Goal: Task Accomplishment & Management: Manage account settings

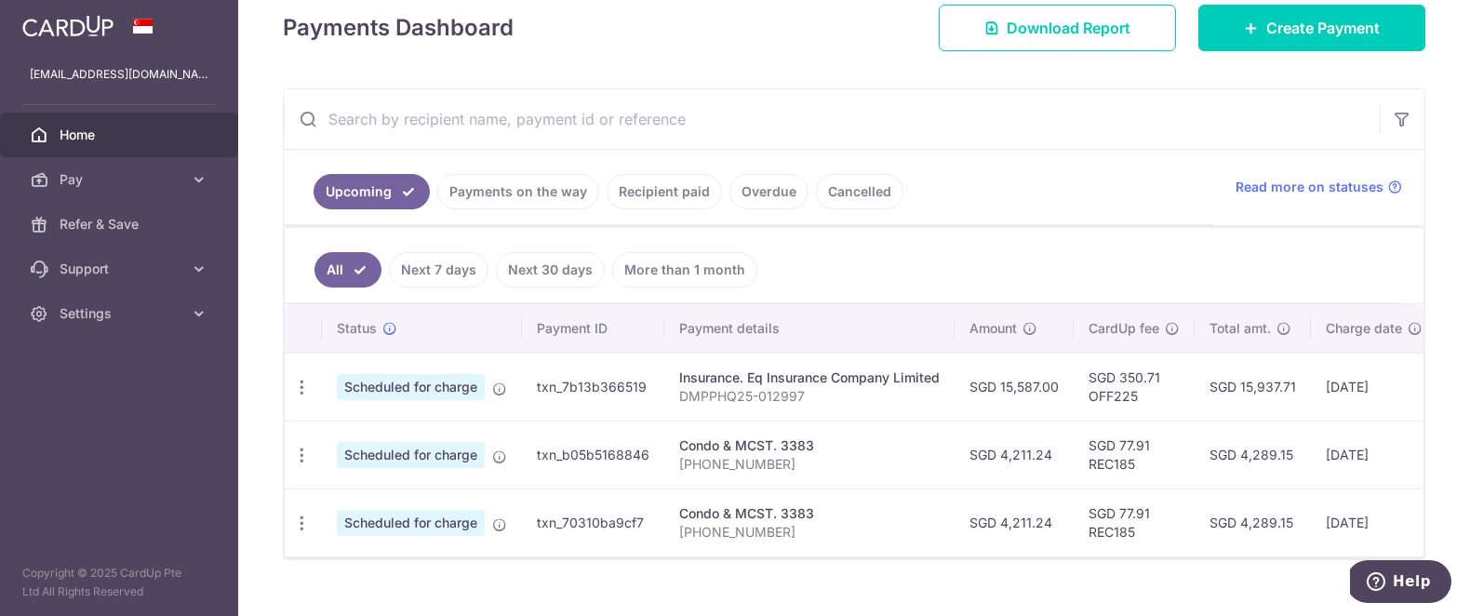
scroll to position [275, 0]
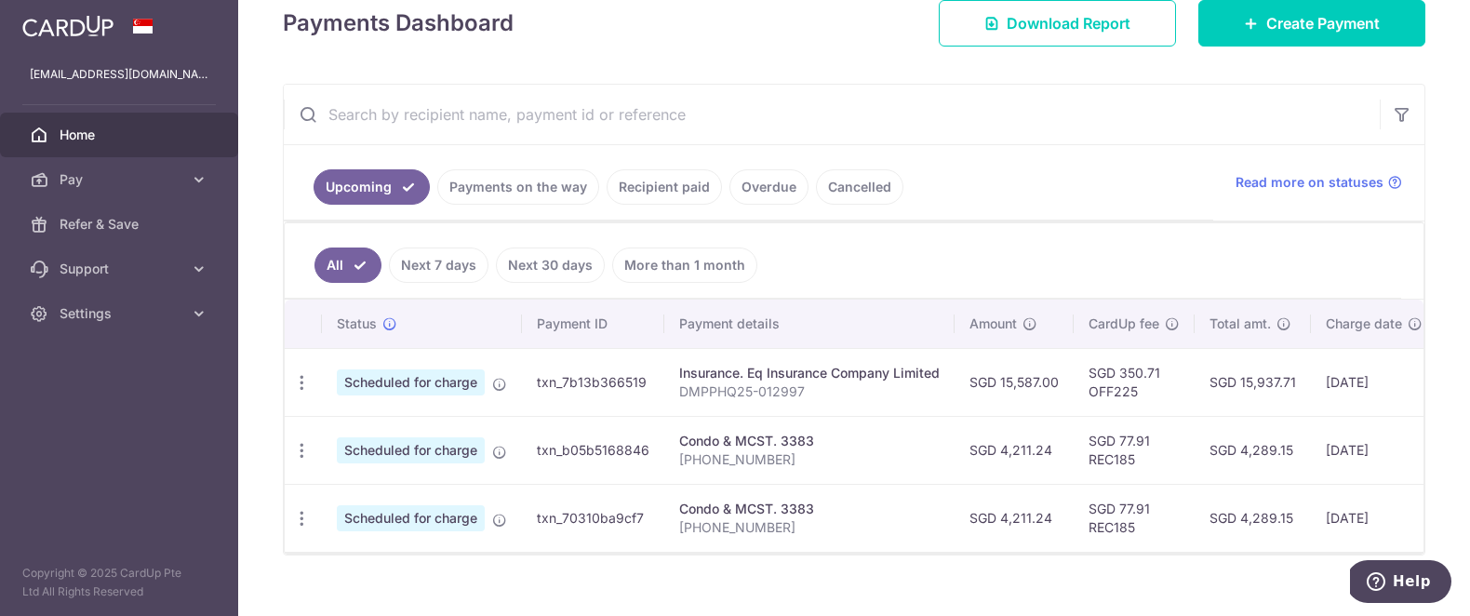
click at [632, 190] on link "Recipient paid" at bounding box center [663, 186] width 115 height 35
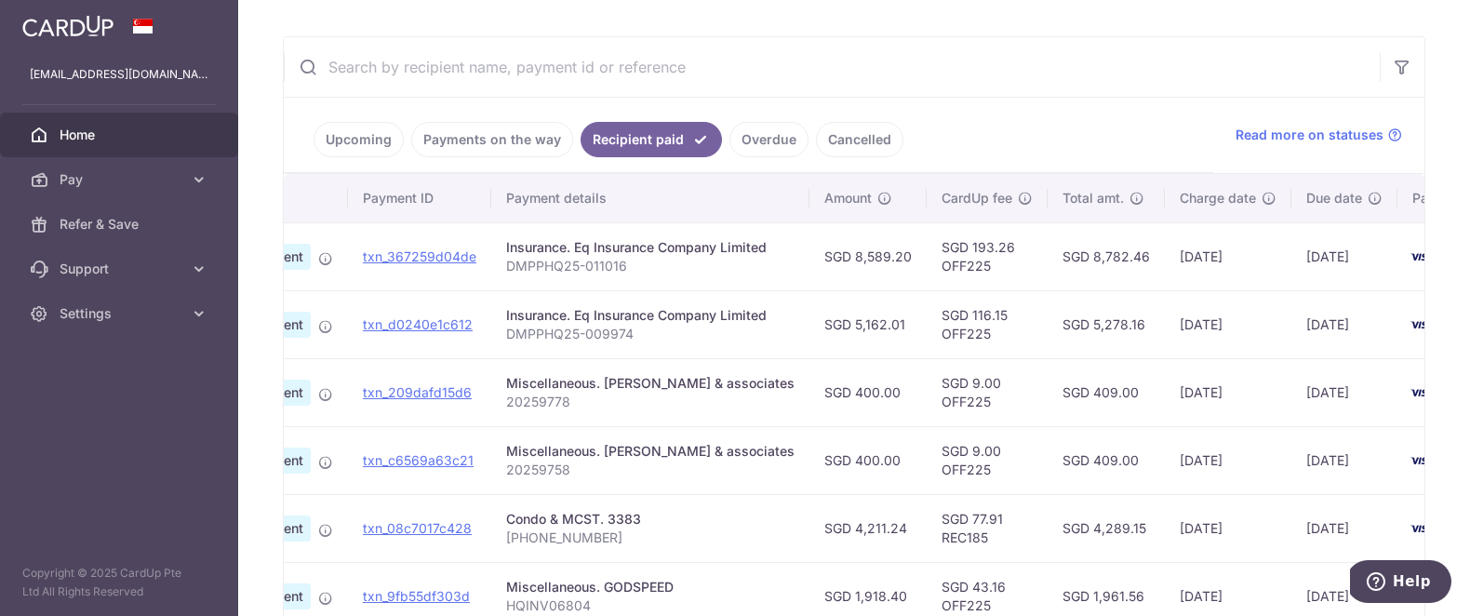
scroll to position [0, 203]
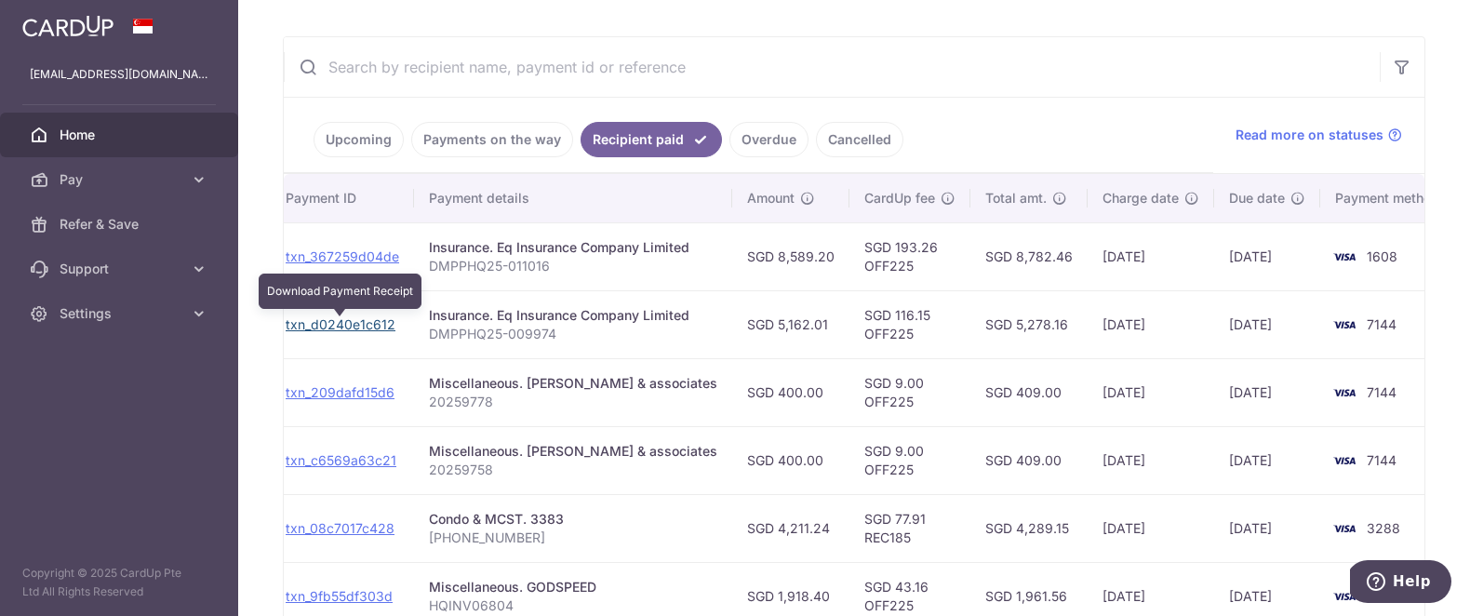
click at [375, 328] on link "txn_d0240e1c612" at bounding box center [341, 324] width 110 height 16
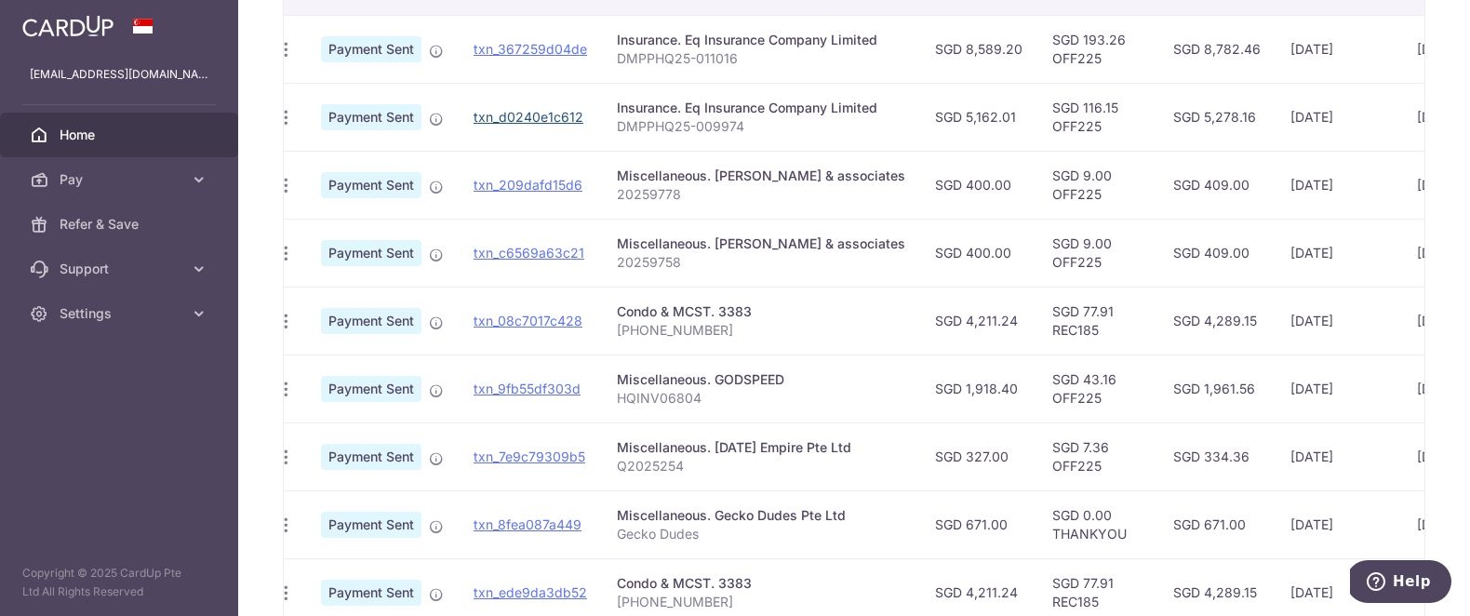
scroll to position [0, 0]
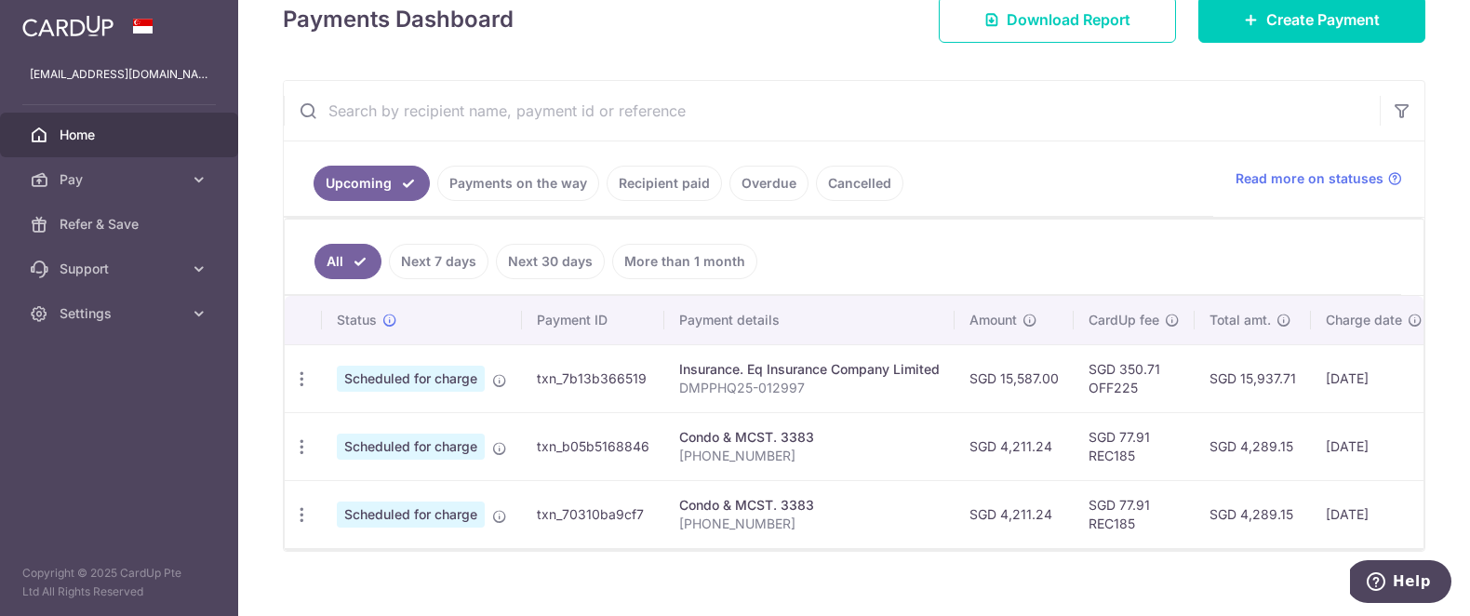
scroll to position [307, 0]
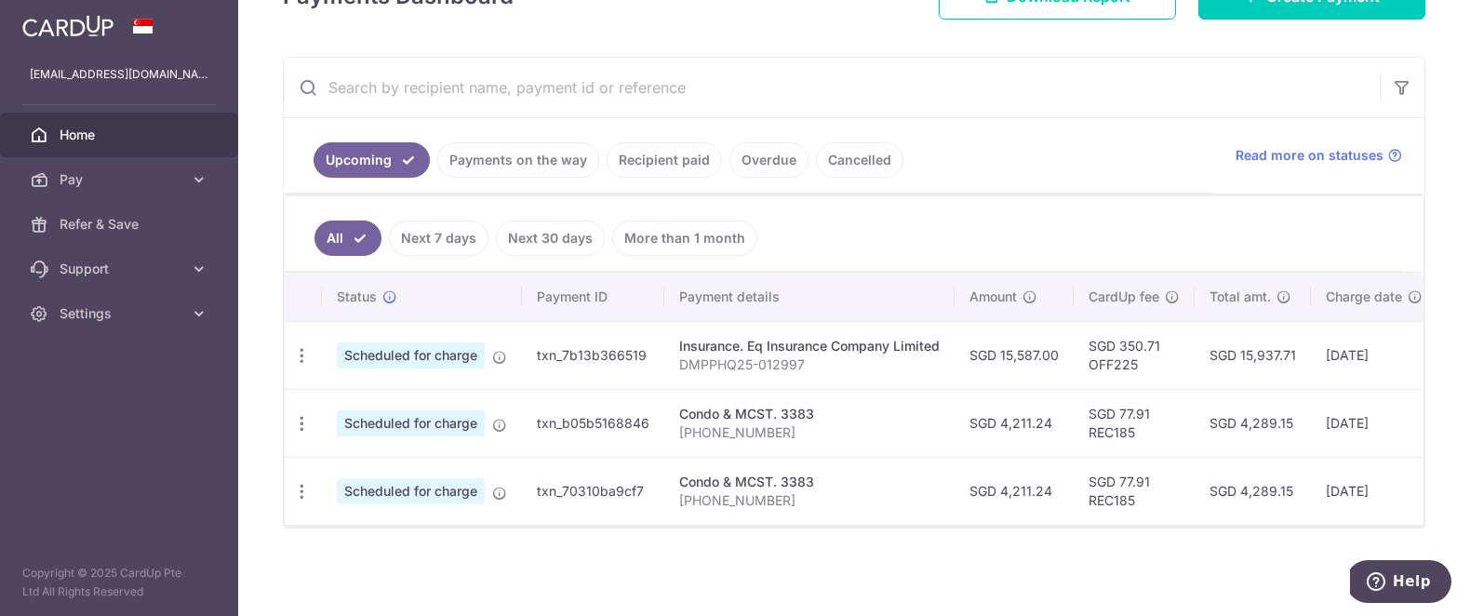
click at [382, 153] on link "Upcoming" at bounding box center [371, 159] width 116 height 35
click at [492, 170] on link "Payments on the way" at bounding box center [518, 159] width 162 height 35
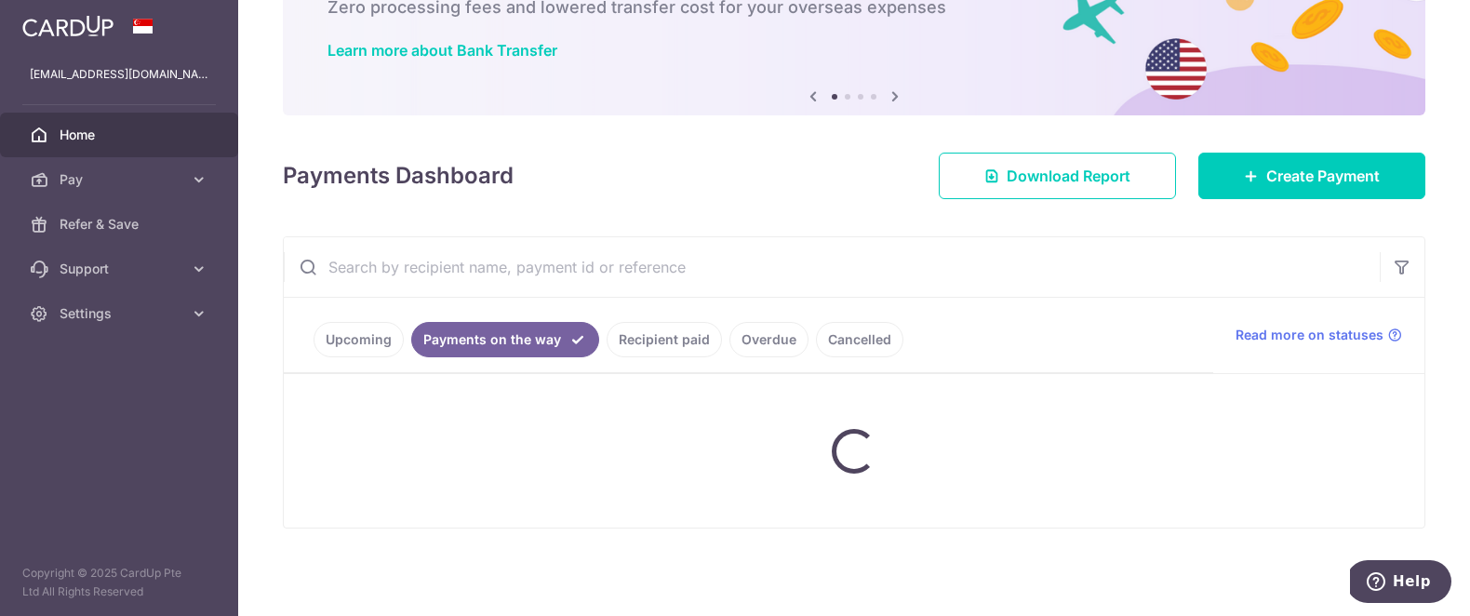
scroll to position [216, 0]
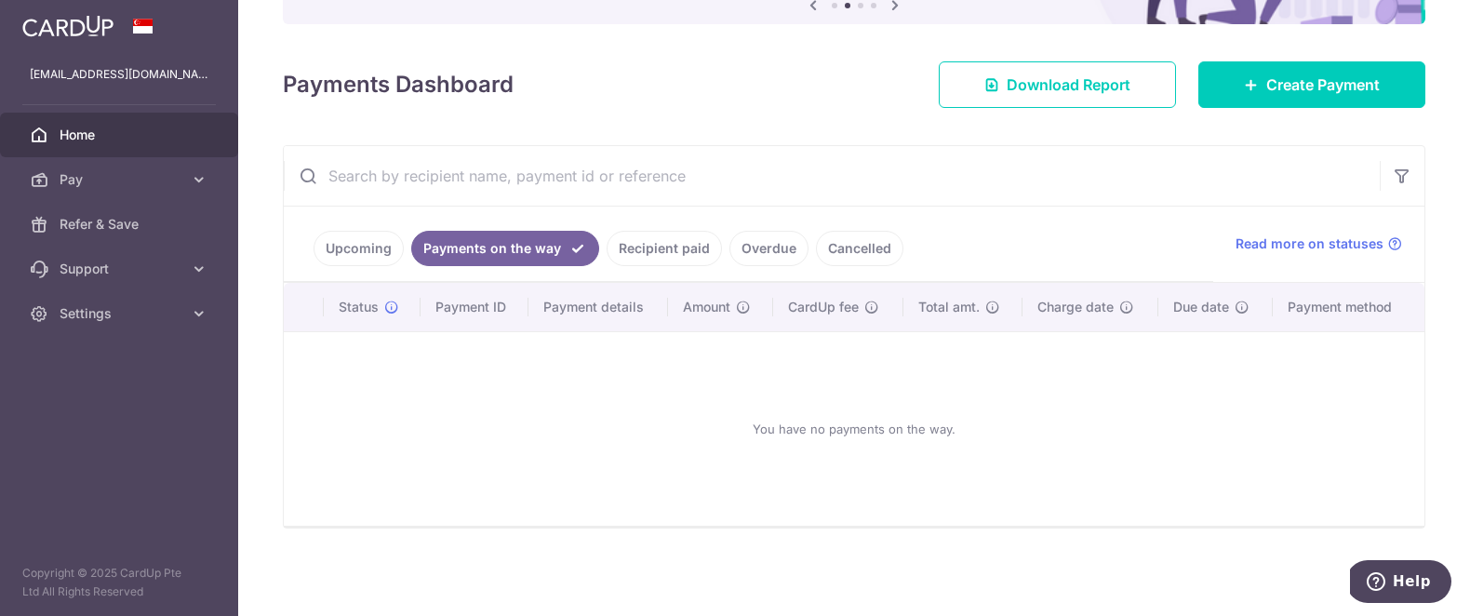
click at [631, 251] on link "Recipient paid" at bounding box center [663, 248] width 115 height 35
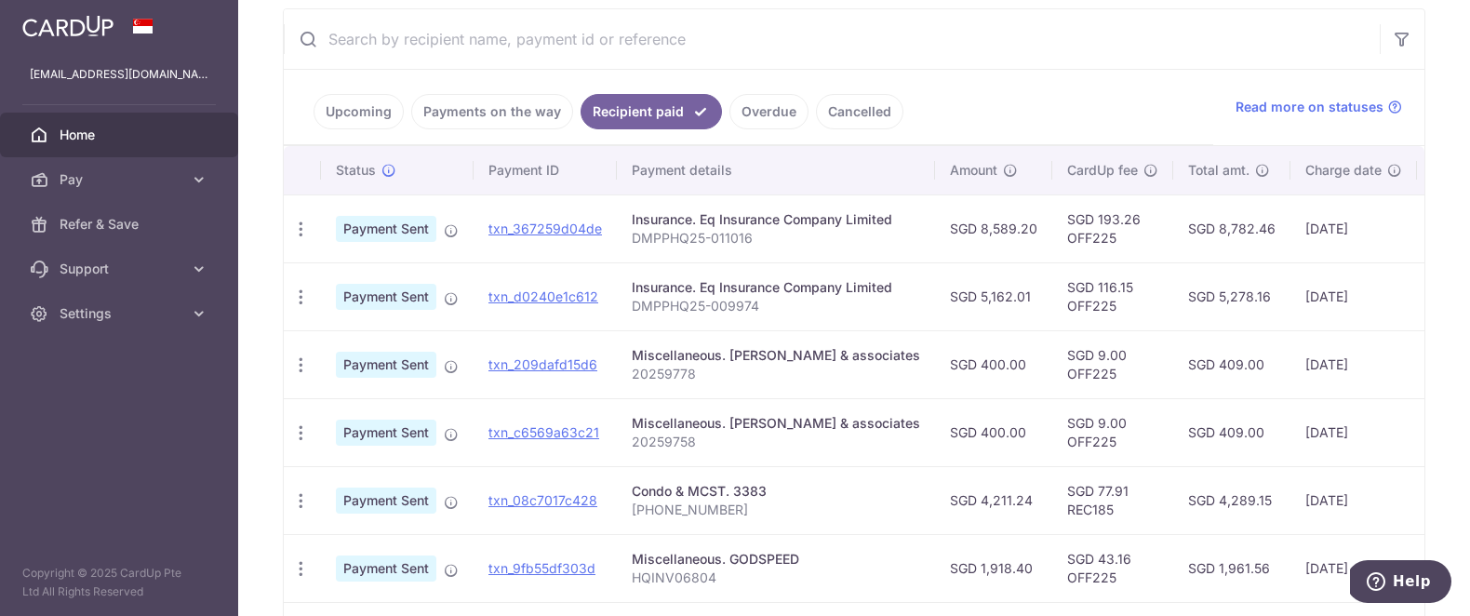
scroll to position [365, 0]
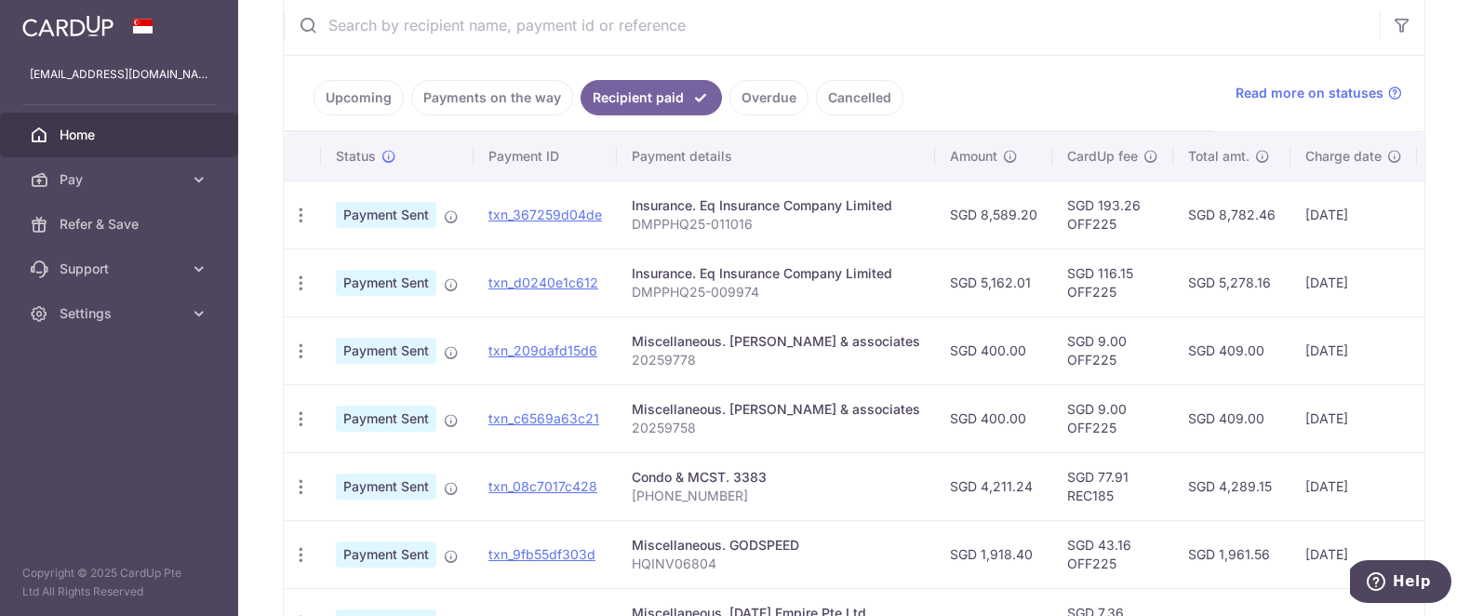
click at [103, 143] on span "Home" at bounding box center [121, 135] width 123 height 19
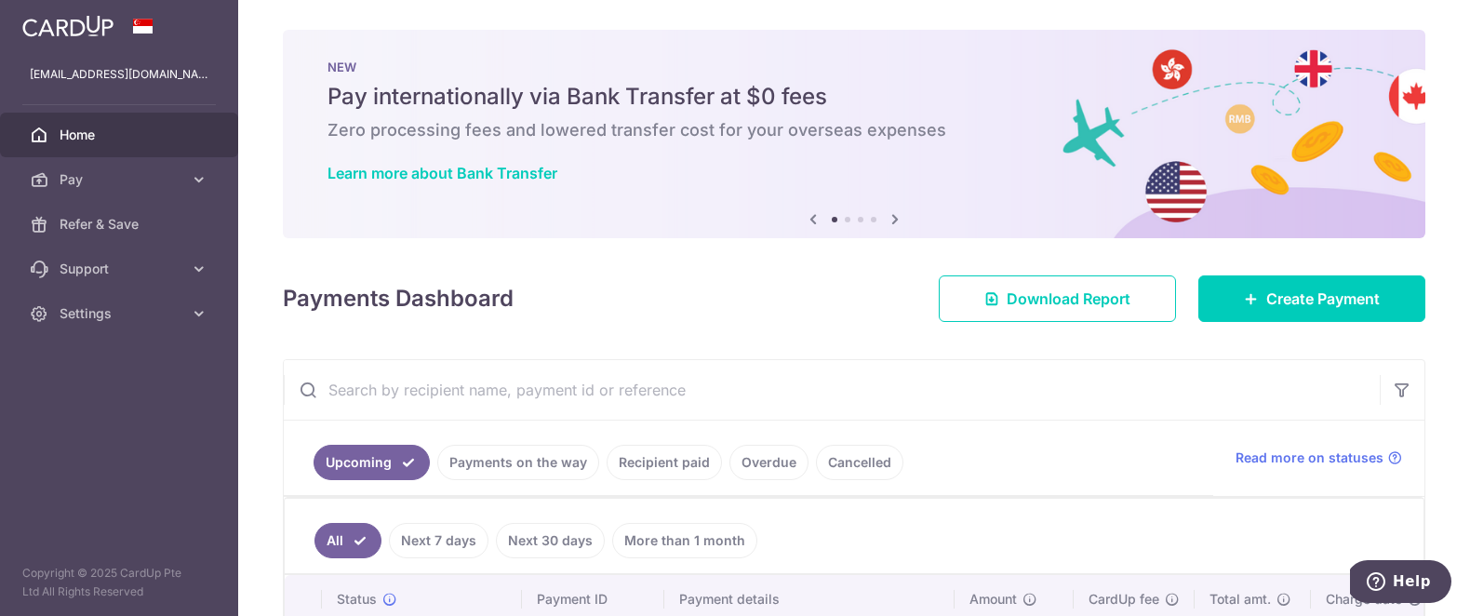
scroll to position [307, 0]
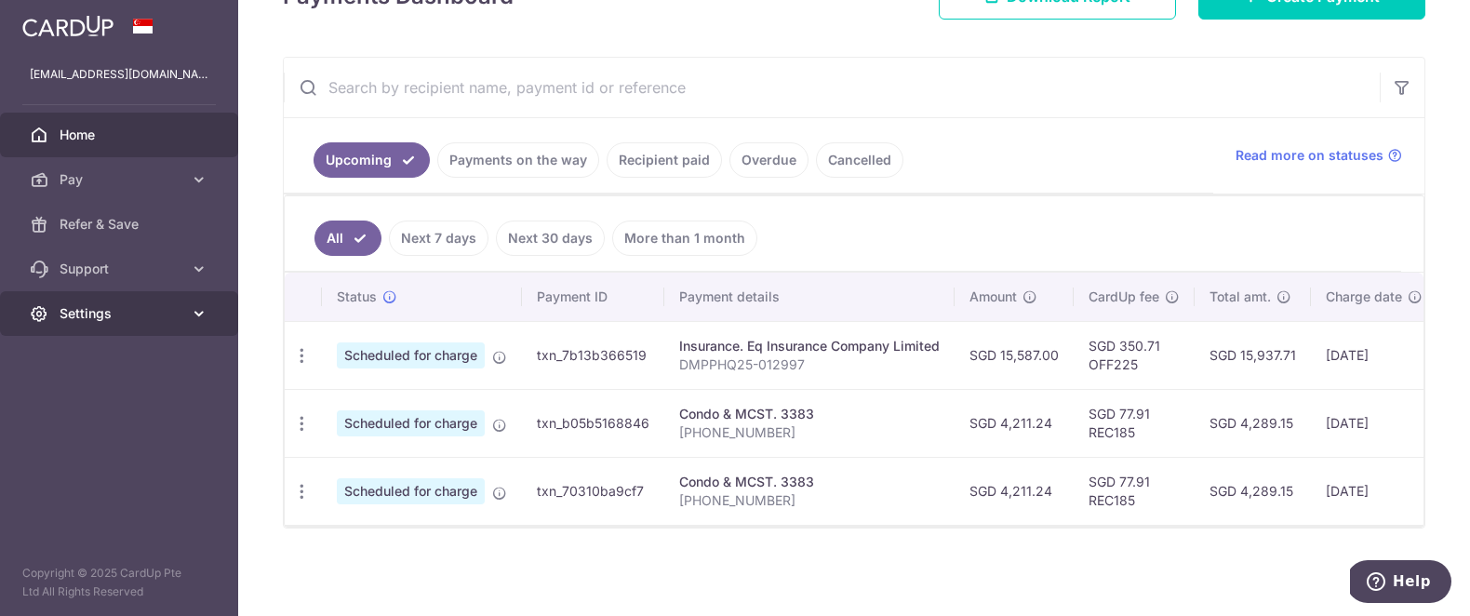
click at [151, 291] on link "Settings" at bounding box center [119, 313] width 238 height 45
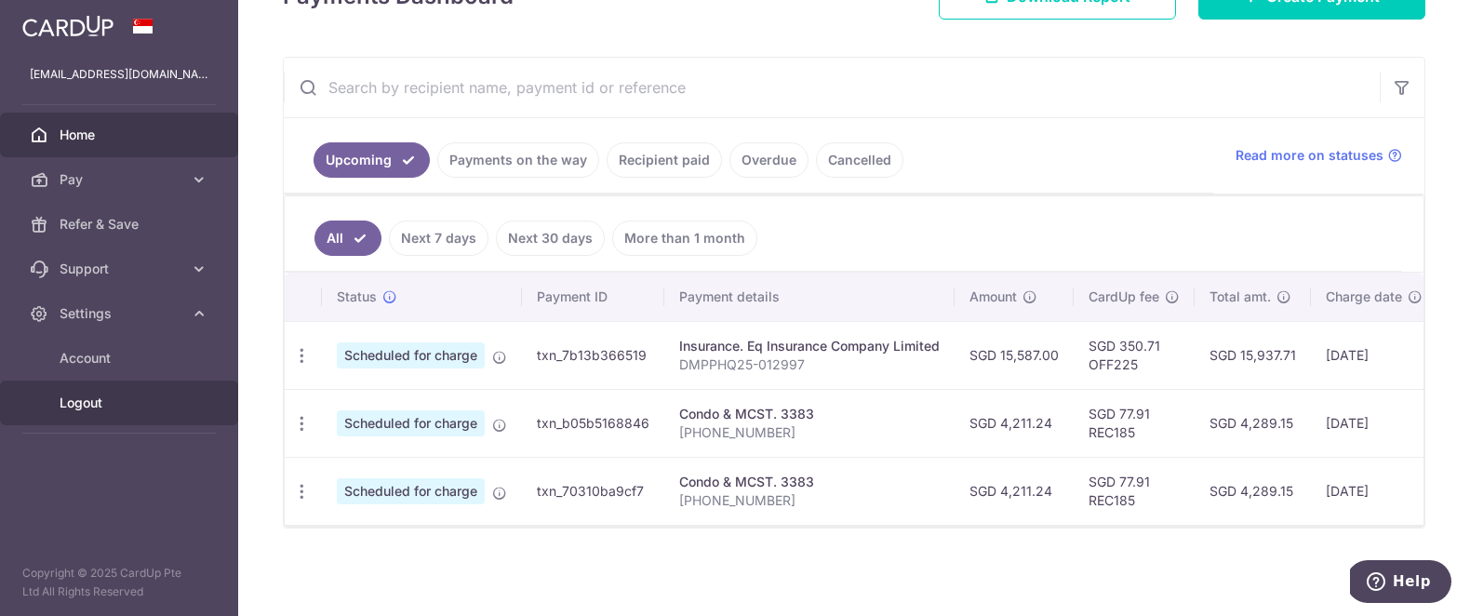
click at [108, 406] on span "Logout" at bounding box center [121, 402] width 123 height 19
